Goal: Information Seeking & Learning: Learn about a topic

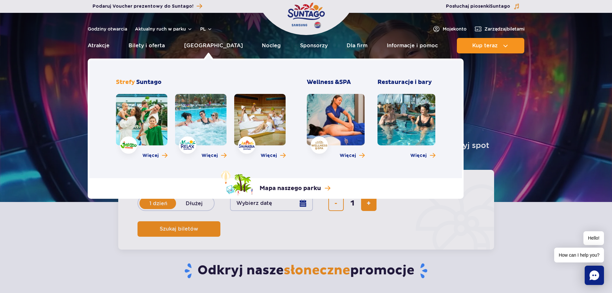
click at [136, 112] on link at bounding box center [141, 119] width 51 height 51
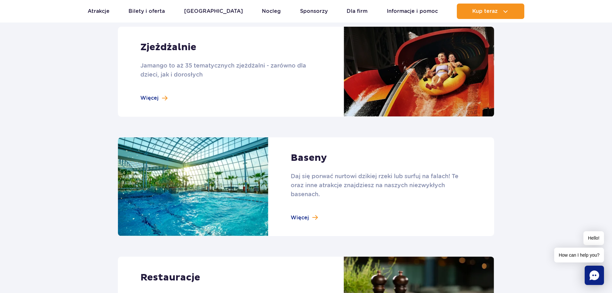
scroll to position [610, 0]
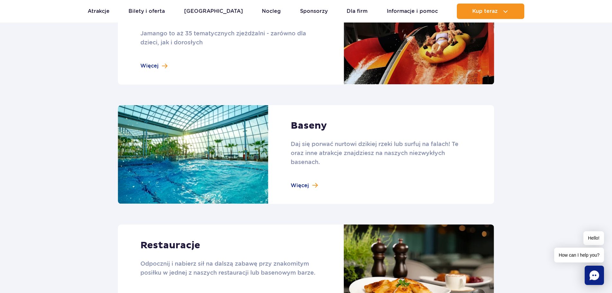
click at [309, 183] on link at bounding box center [306, 154] width 376 height 99
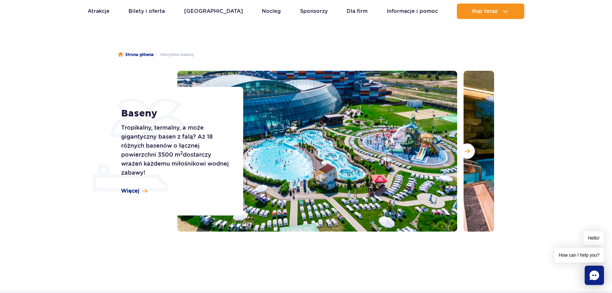
scroll to position [32, 0]
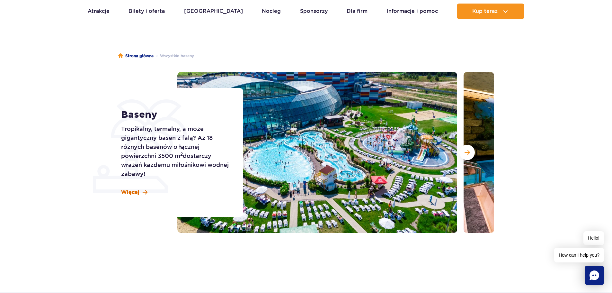
click at [135, 191] on span "Więcej" at bounding box center [130, 192] width 18 height 7
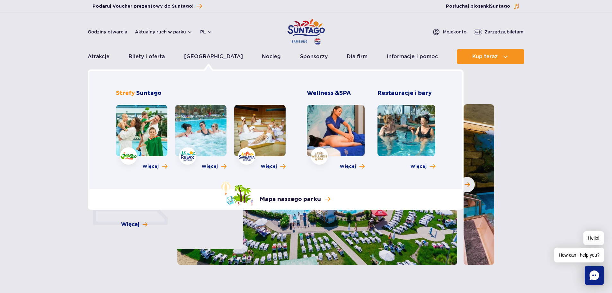
click at [120, 155] on link at bounding box center [141, 130] width 51 height 51
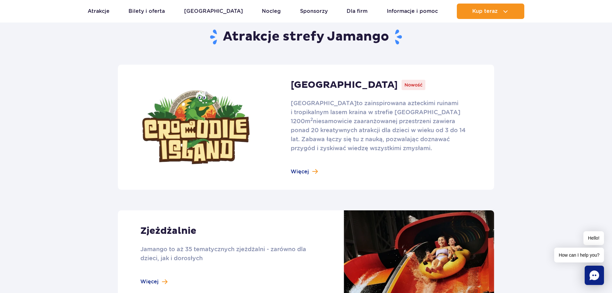
scroll to position [450, 0]
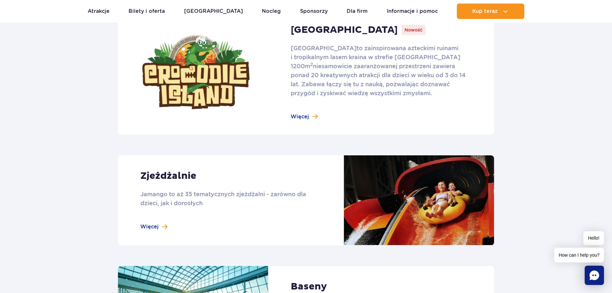
click at [147, 228] on link at bounding box center [306, 200] width 376 height 90
click at [308, 117] on link at bounding box center [306, 72] width 376 height 125
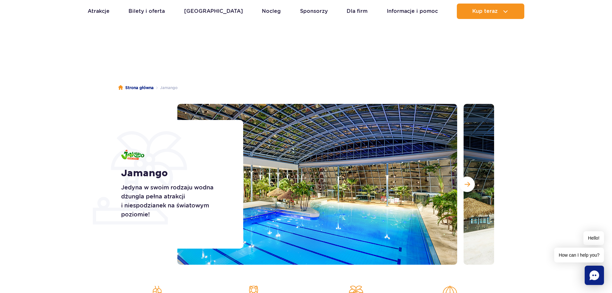
scroll to position [0, 0]
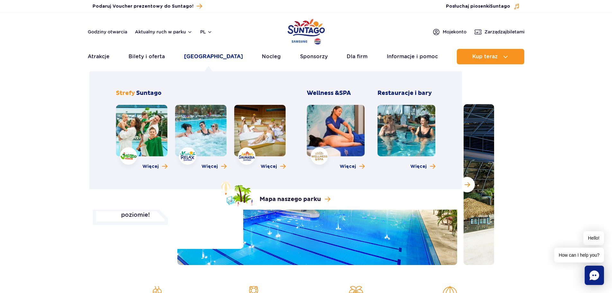
click at [211, 55] on link "[GEOGRAPHIC_DATA]" at bounding box center [213, 56] width 59 height 15
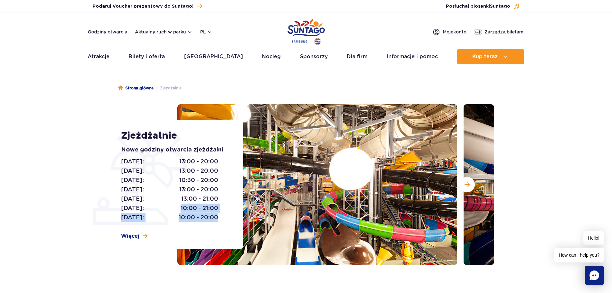
drag, startPoint x: 180, startPoint y: 208, endPoint x: 219, endPoint y: 213, distance: 40.1
click at [219, 213] on div "Poniedziałek: 13:00 - 20:00 Wtorek: 13:00 - 20:00 Środa: 10:30 - 20:00 Czwartek…" at bounding box center [175, 189] width 108 height 65
click at [201, 210] on span "10:00 - 21:00" at bounding box center [200, 207] width 38 height 9
drag, startPoint x: 182, startPoint y: 197, endPoint x: 223, endPoint y: 184, distance: 42.9
click at [223, 184] on div "Poniedziałek: 13:00 - 20:00 Wtorek: 13:00 - 20:00 Środa: 10:30 - 20:00 Czwartek…" at bounding box center [175, 189] width 108 height 65
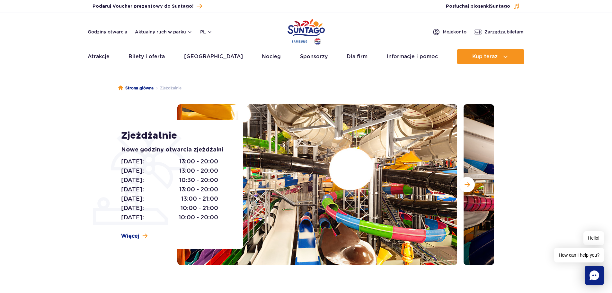
click at [195, 183] on span "10:30 - 20:00" at bounding box center [198, 179] width 39 height 9
click at [129, 236] on span "Więcej" at bounding box center [130, 235] width 18 height 7
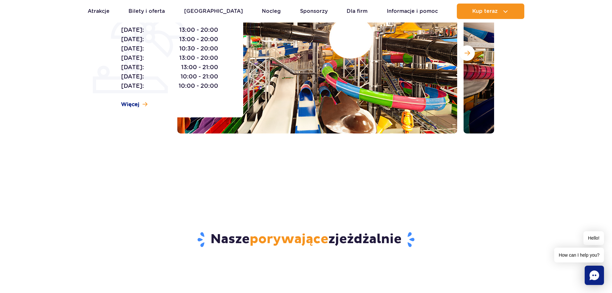
scroll to position [131, 0]
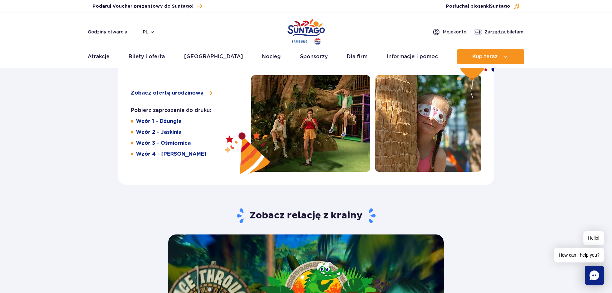
scroll to position [1028, 0]
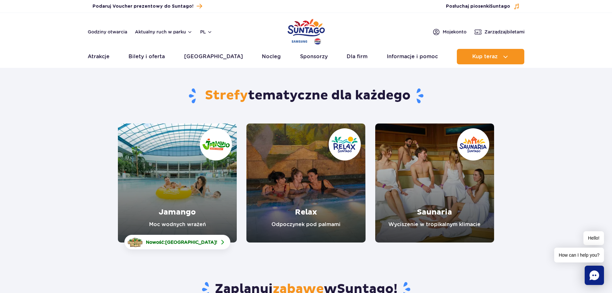
click at [329, 144] on link "Relax" at bounding box center [305, 182] width 119 height 119
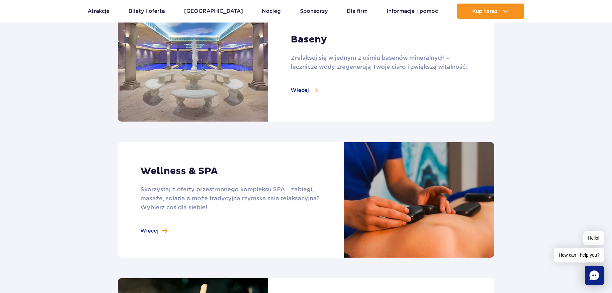
scroll to position [418, 0]
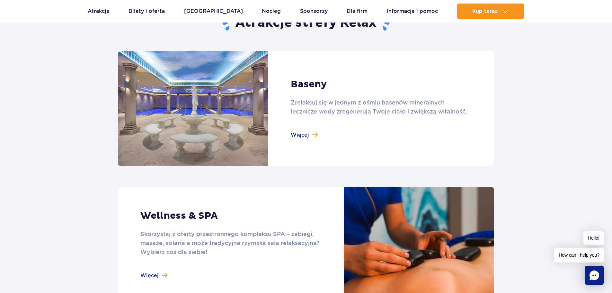
click at [298, 136] on link at bounding box center [306, 108] width 376 height 115
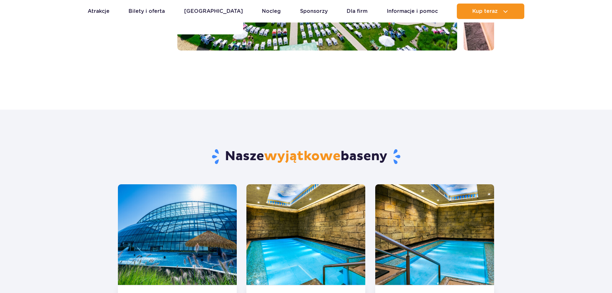
scroll to position [225, 0]
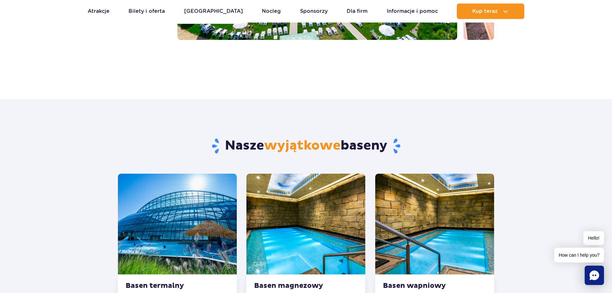
click at [199, 203] on img at bounding box center [177, 224] width 119 height 101
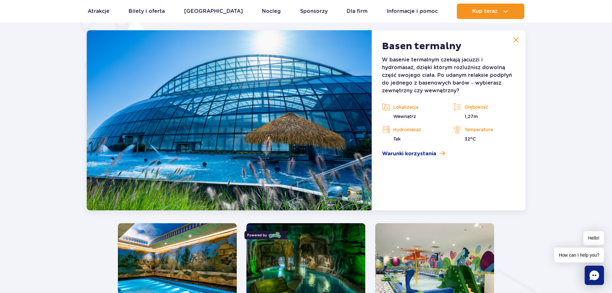
scroll to position [538, 0]
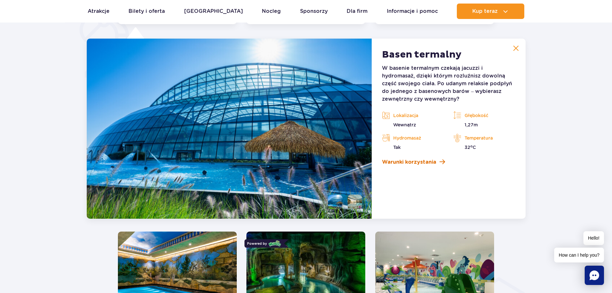
click at [405, 162] on span "Warunki korzystania" at bounding box center [409, 162] width 54 height 8
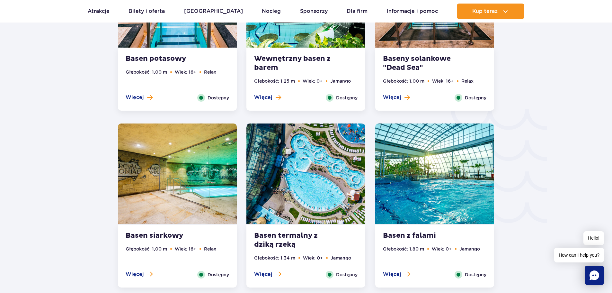
scroll to position [956, 0]
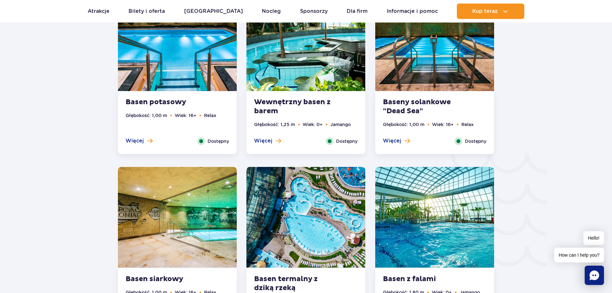
click at [184, 207] on img at bounding box center [177, 217] width 119 height 101
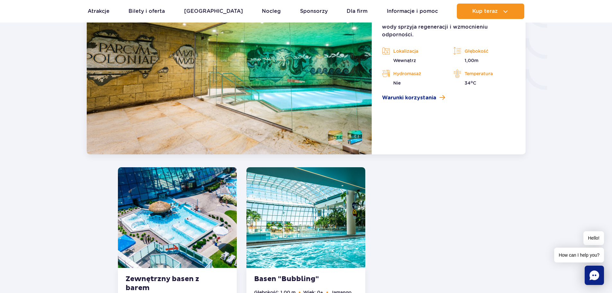
click at [184, 207] on img at bounding box center [177, 217] width 119 height 101
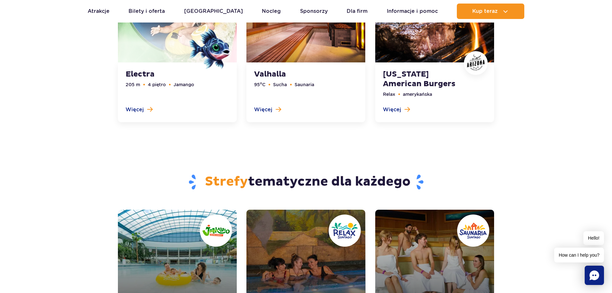
scroll to position [1887, 0]
